Goal: Navigation & Orientation: Find specific page/section

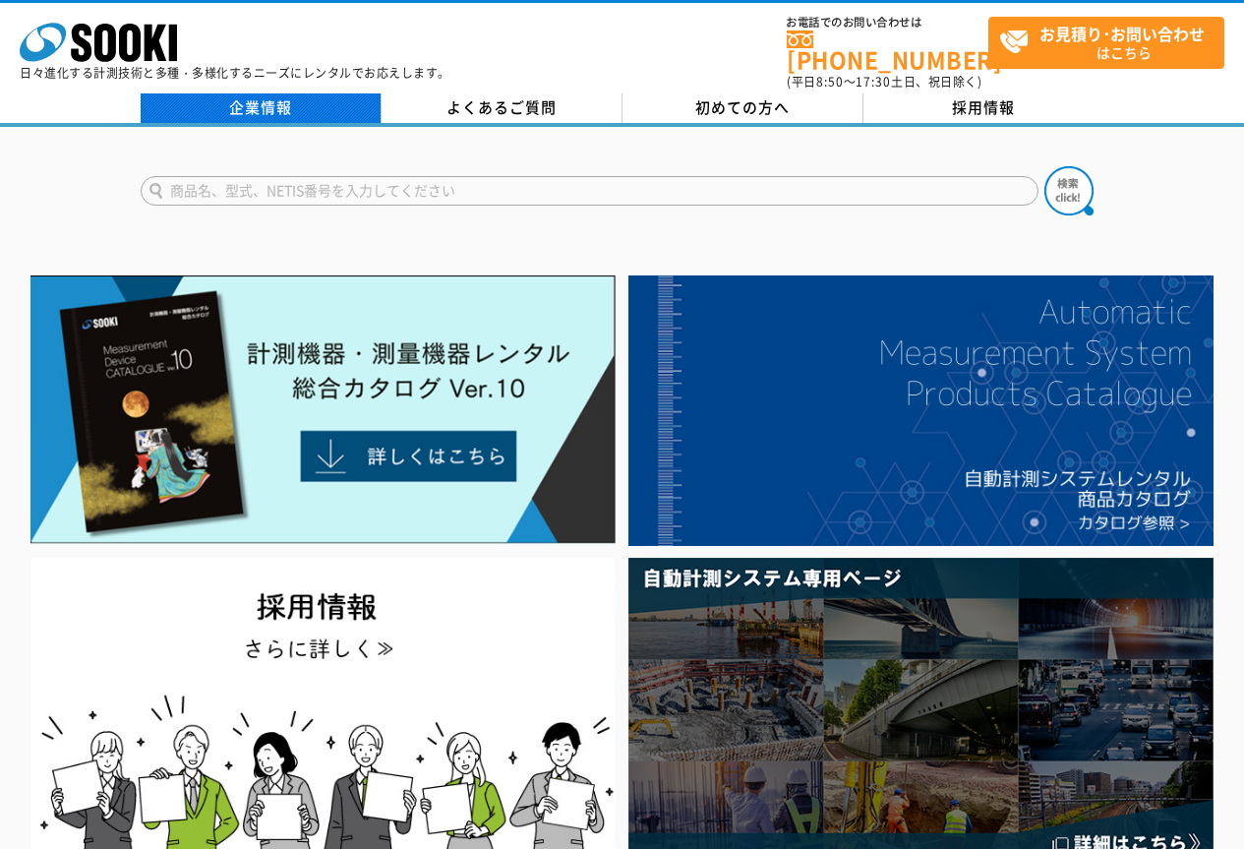
click at [266, 96] on link "企業情報" at bounding box center [261, 108] width 241 height 30
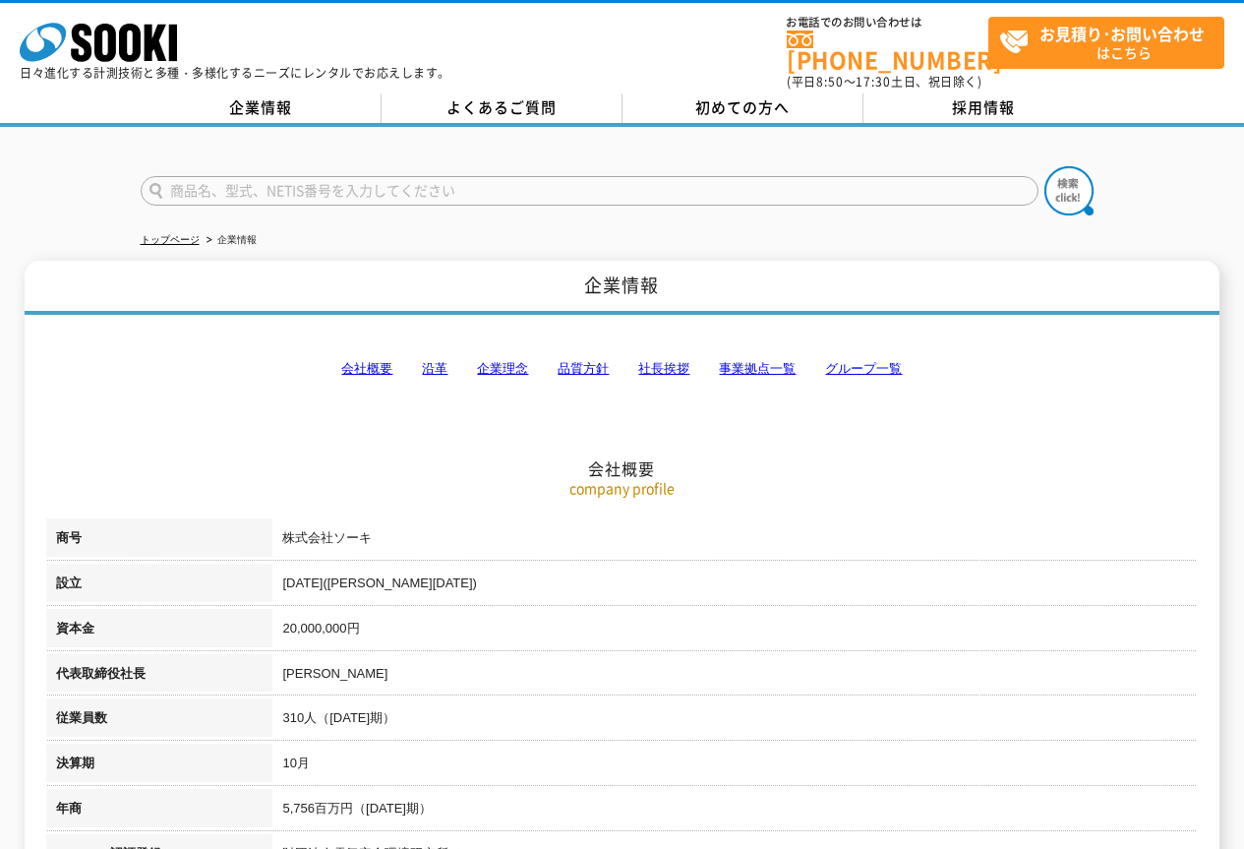
click at [781, 361] on link "事業拠点一覧" at bounding box center [757, 368] width 77 height 15
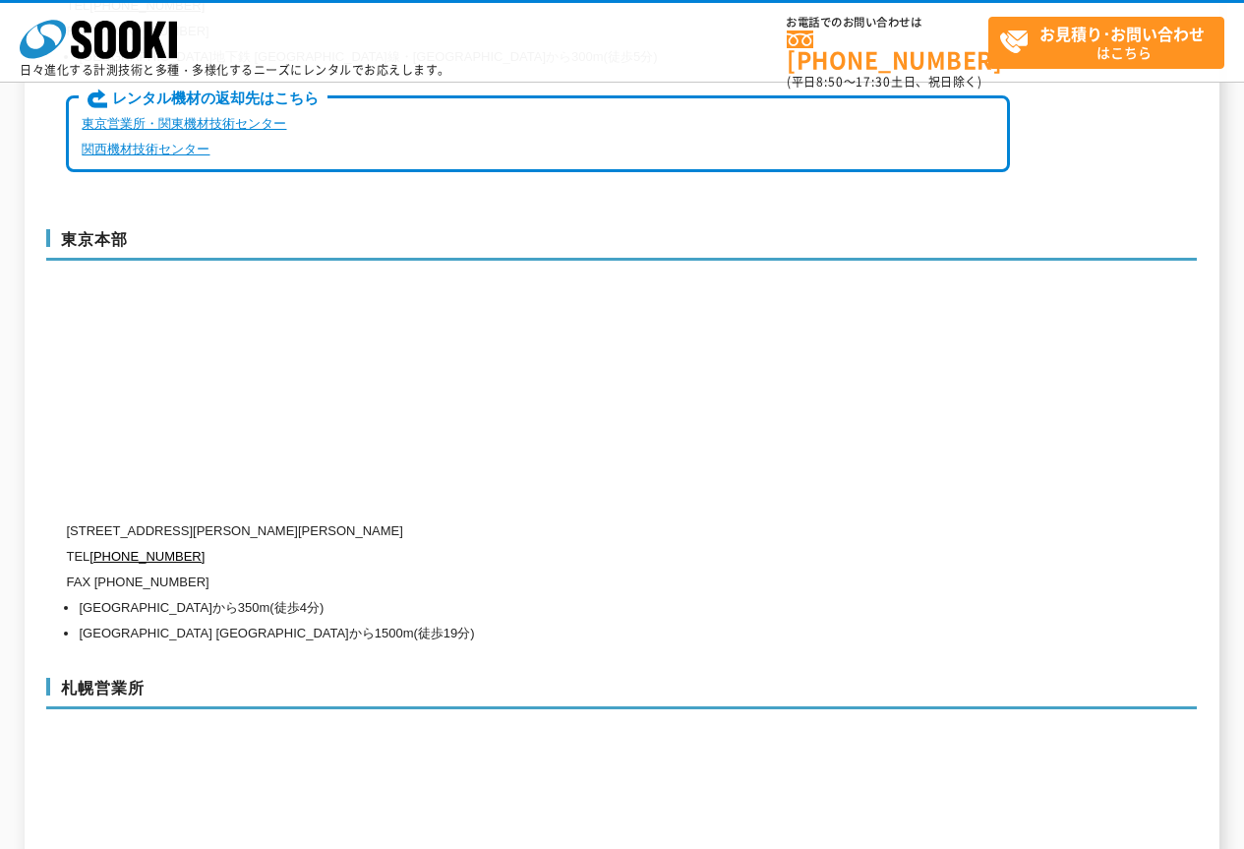
scroll to position [5162, 0]
